Goal: Task Accomplishment & Management: Use online tool/utility

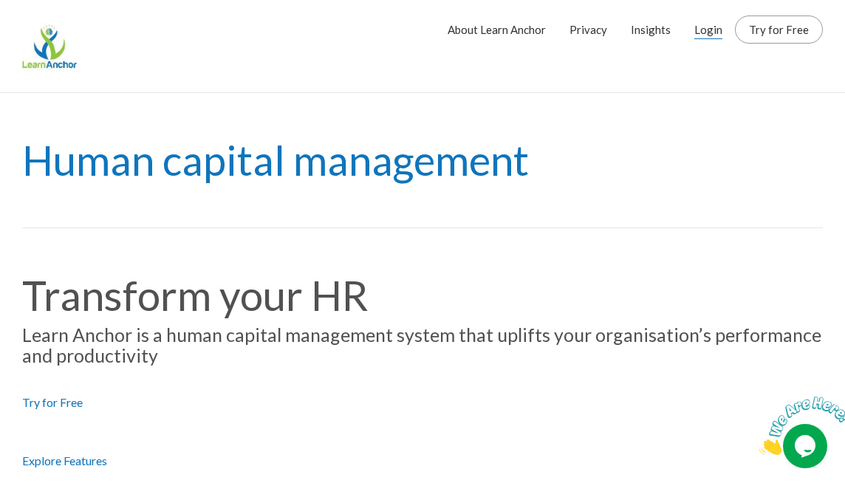
click at [715, 30] on link "Login" at bounding box center [708, 29] width 28 height 37
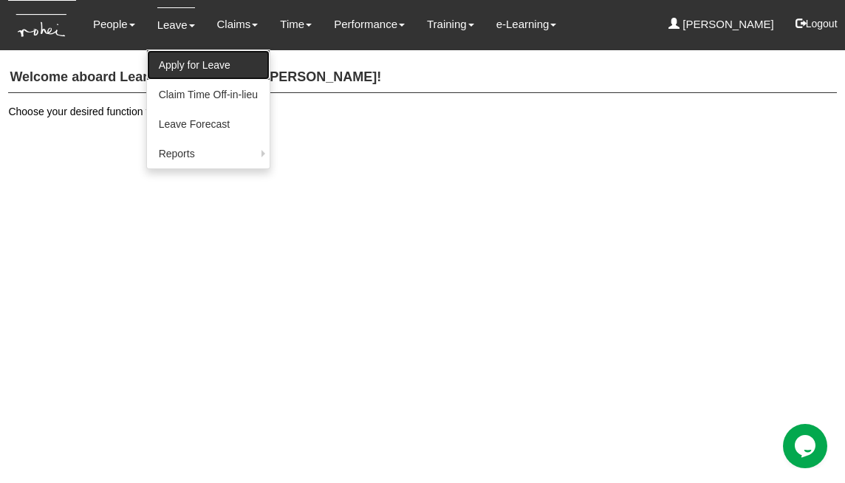
click at [186, 62] on link "Apply for Leave" at bounding box center [208, 65] width 123 height 30
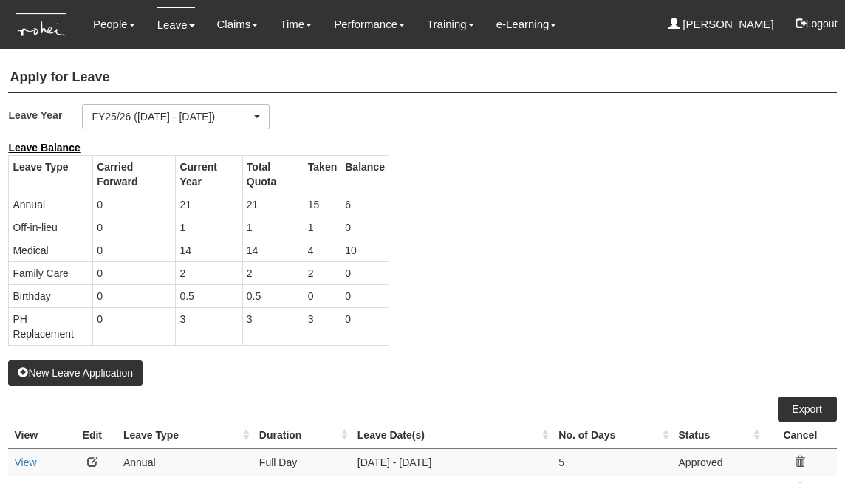
select select "50"
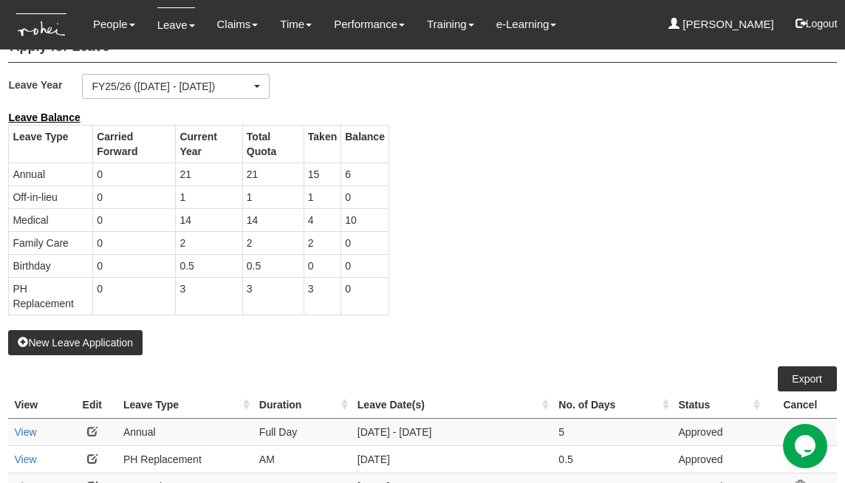
scroll to position [33, 0]
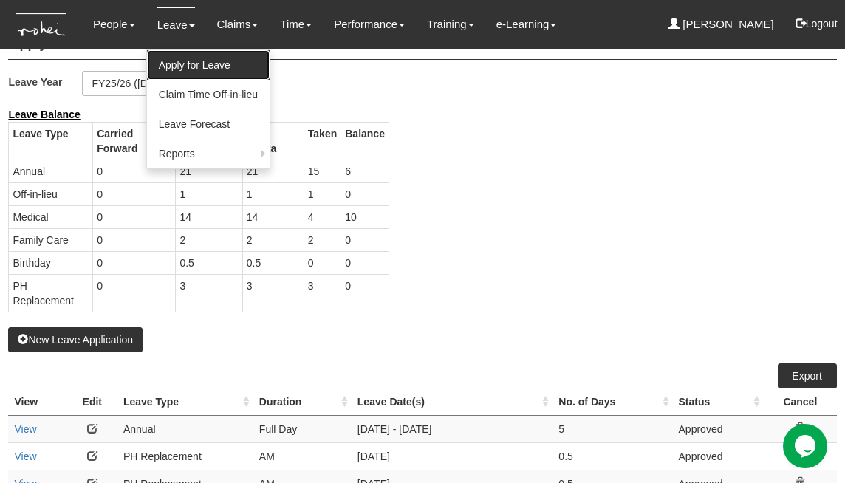
click at [188, 62] on link "Apply for Leave" at bounding box center [208, 65] width 123 height 30
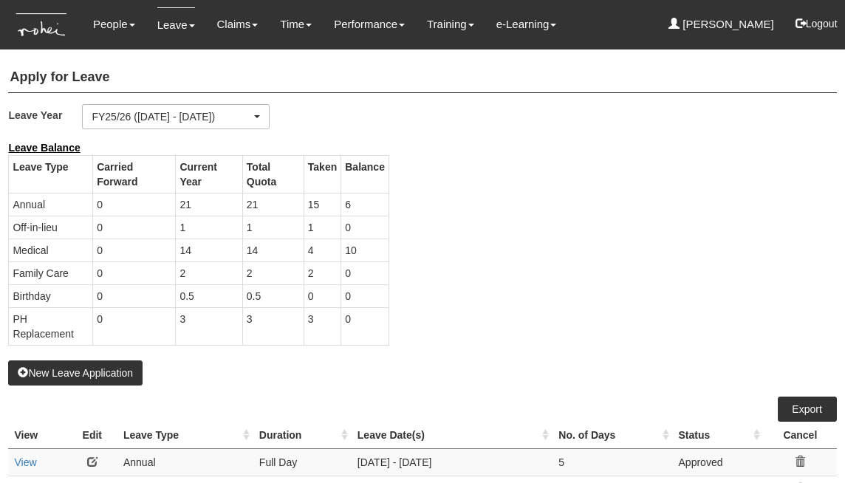
select select "50"
